Goal: Find specific page/section: Find specific page/section

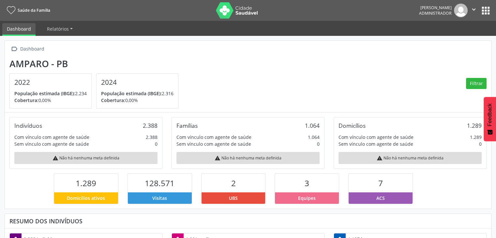
scroll to position [107, 162]
click at [490, 9] on button "apps" at bounding box center [485, 10] width 11 height 11
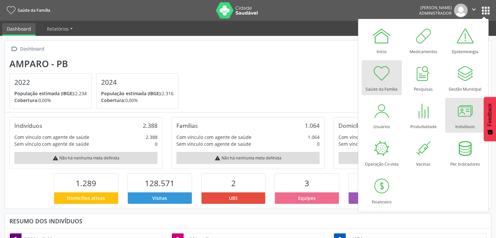
click at [477, 106] on link "Indivíduos" at bounding box center [465, 115] width 40 height 35
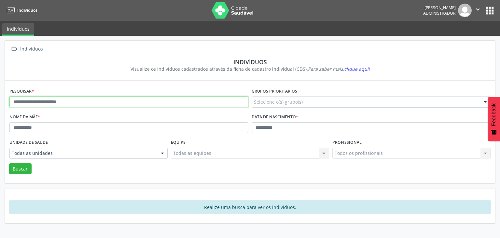
click at [159, 99] on input "text" at bounding box center [128, 101] width 239 height 11
type input "*********"
click at [9, 163] on button "Buscar" at bounding box center [20, 168] width 22 height 11
